Goal: Task Accomplishment & Management: Manage account settings

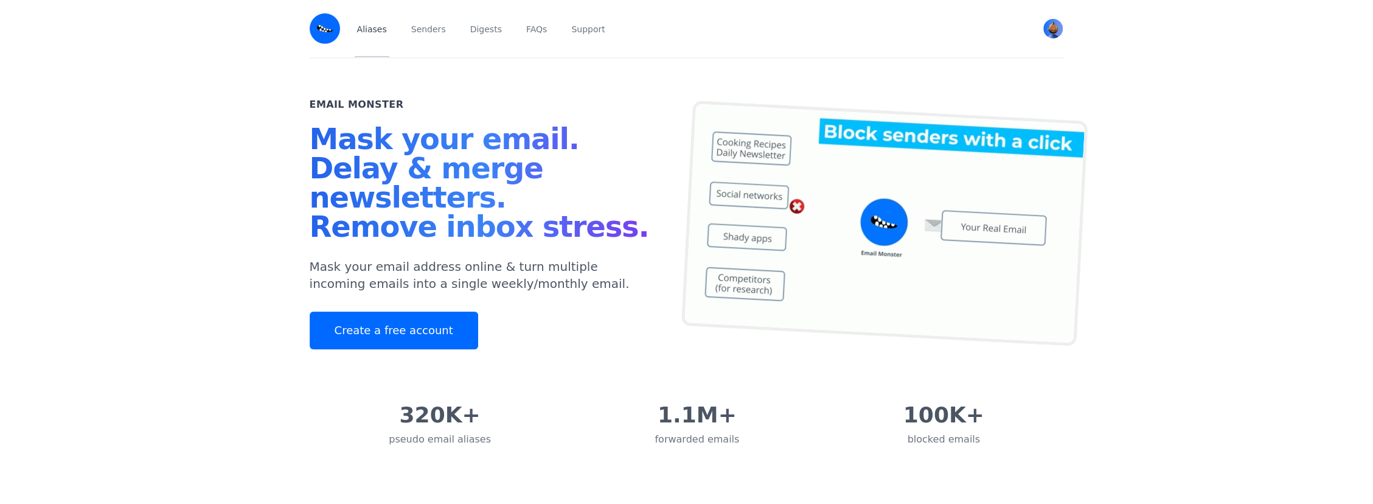
click at [369, 29] on link "Aliases" at bounding box center [372, 28] width 35 height 57
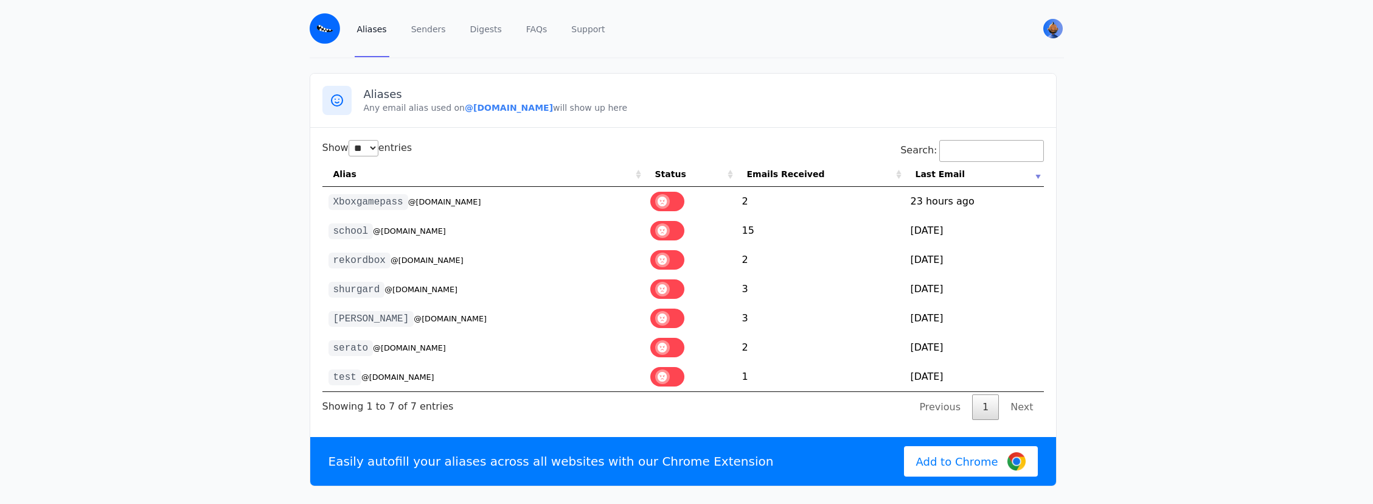
select select "**"
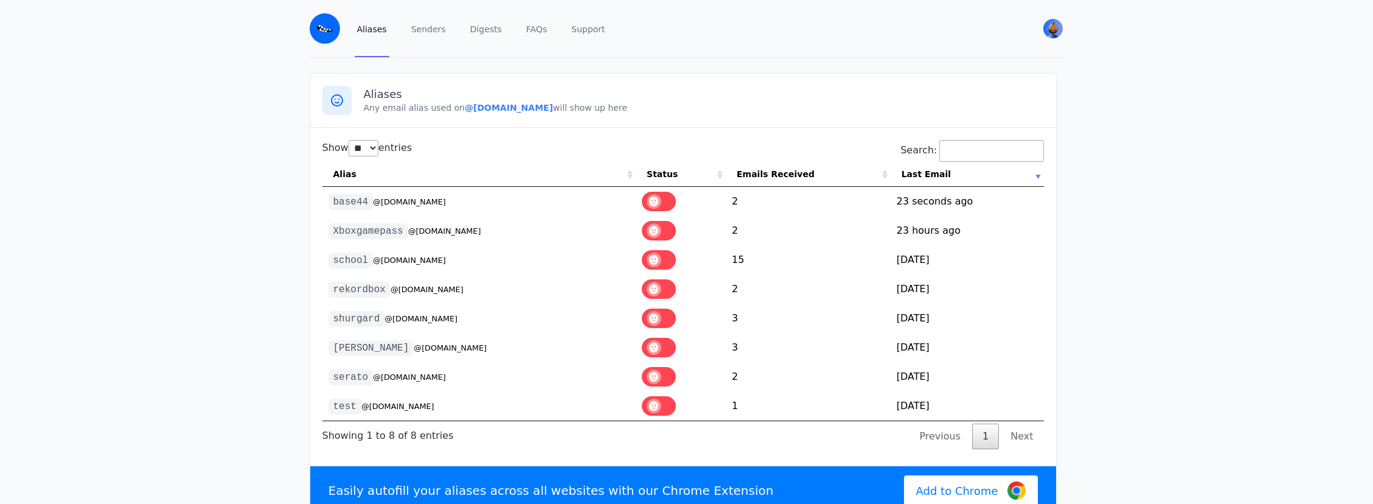
select select "**"
